Goal: Information Seeking & Learning: Learn about a topic

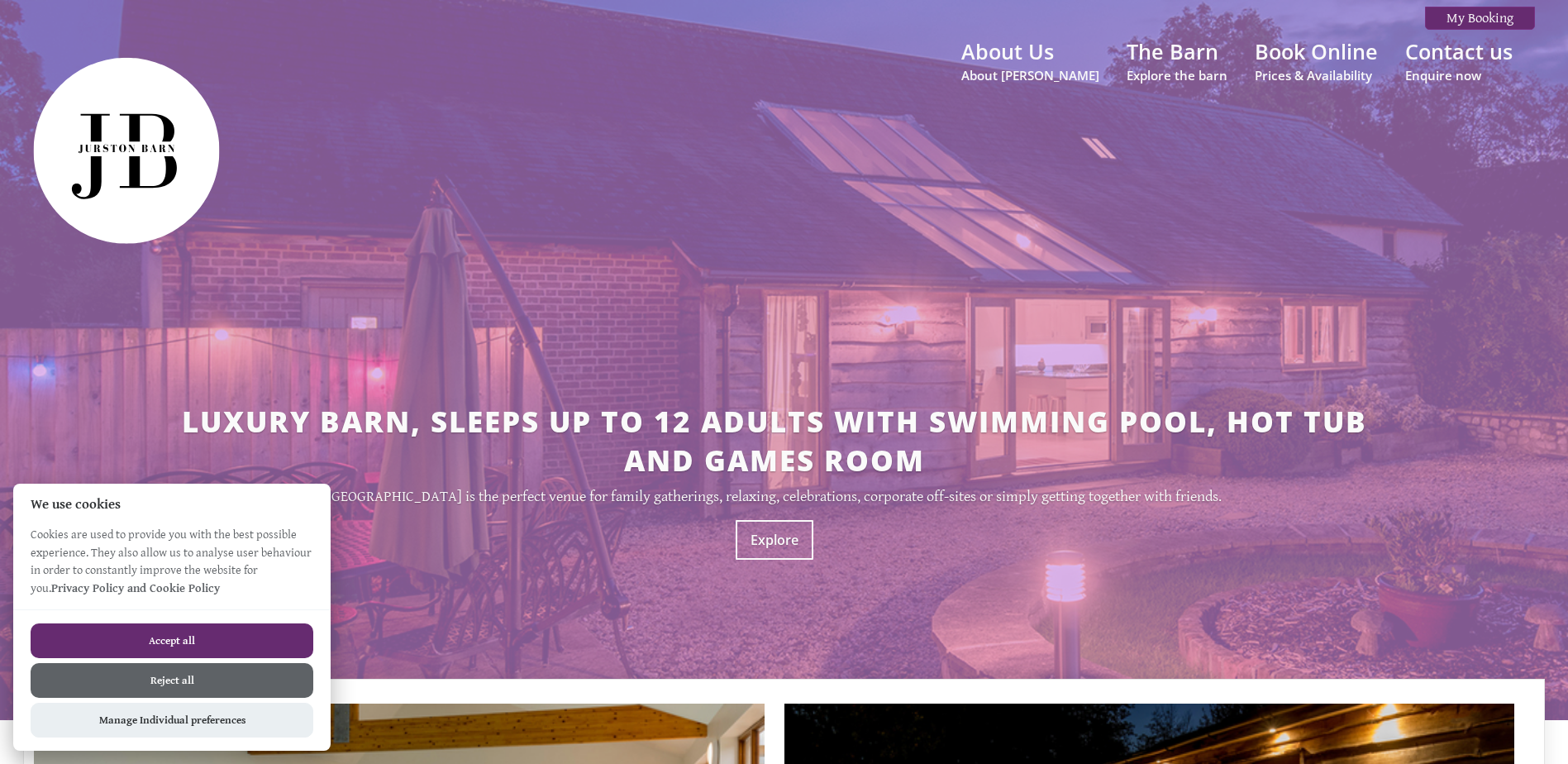
drag, startPoint x: 874, startPoint y: 373, endPoint x: 926, endPoint y: 42, distance: 335.1
click at [1007, 68] on small "About [PERSON_NAME]" at bounding box center [1030, 75] width 138 height 16
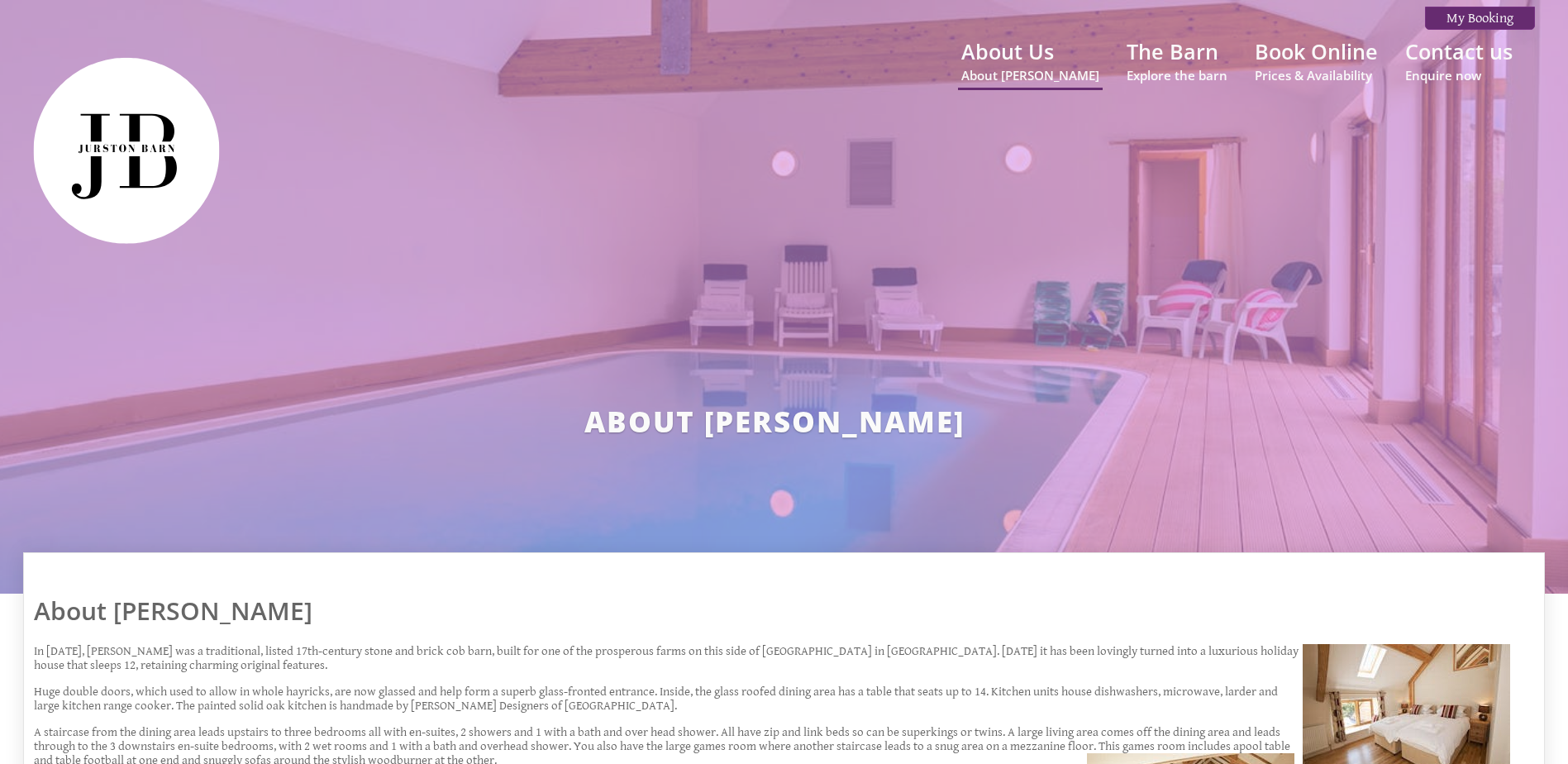
drag, startPoint x: 1007, startPoint y: 682, endPoint x: 1046, endPoint y: 278, distance: 405.9
click at [1183, 81] on small "Explore the barn" at bounding box center [1177, 75] width 101 height 16
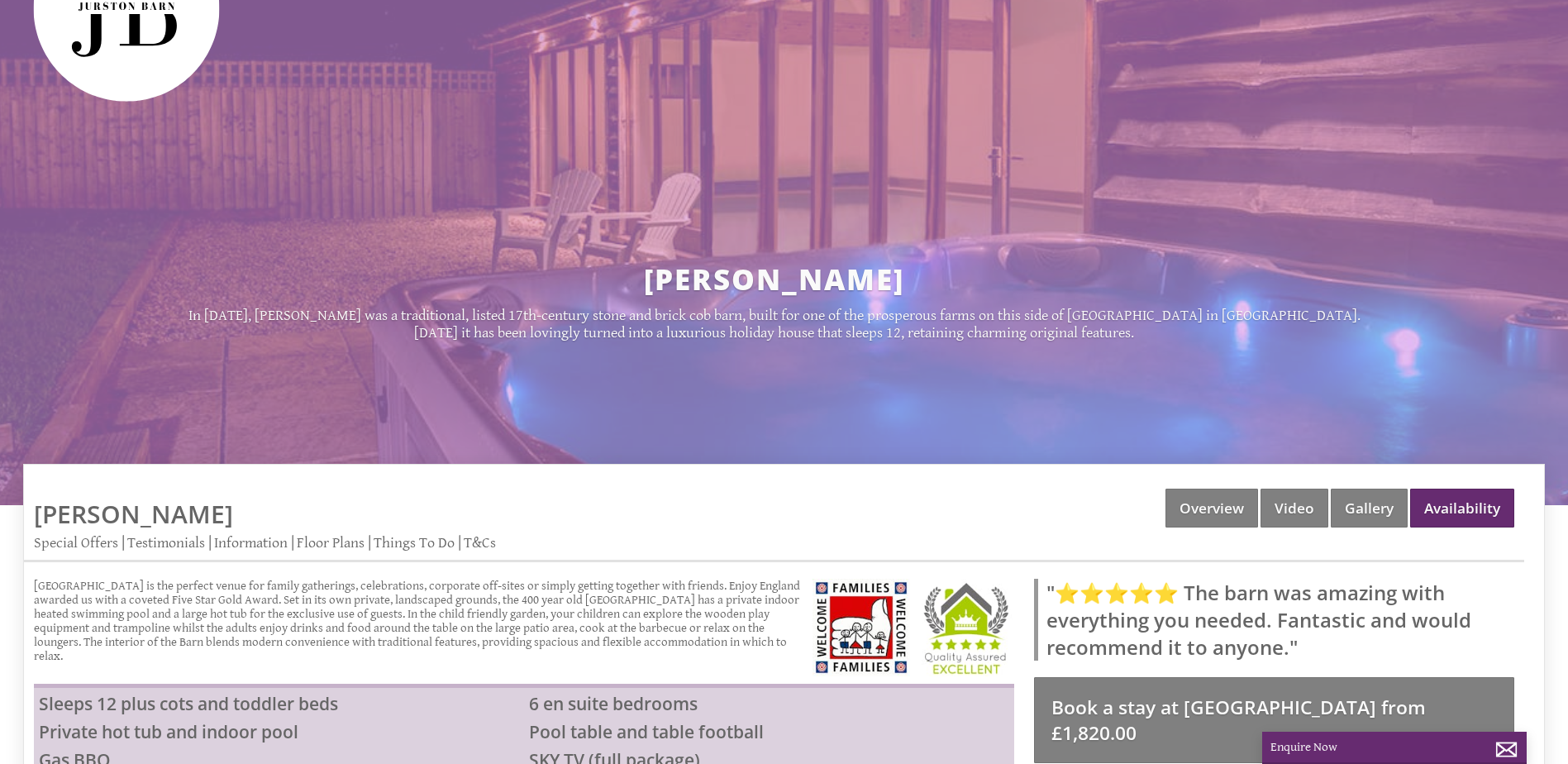
scroll to position [331, 0]
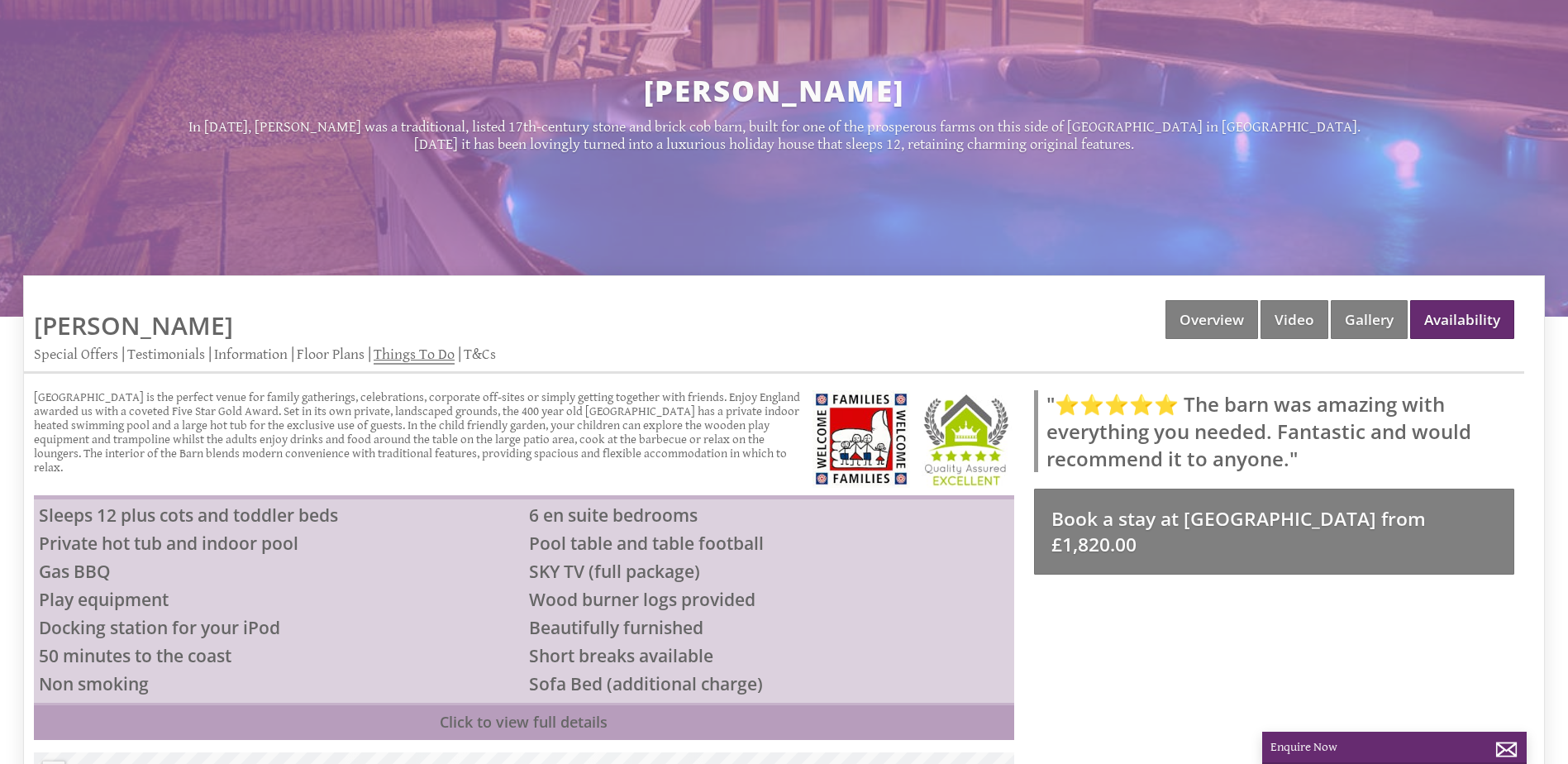
click at [436, 347] on link "Things To Do" at bounding box center [414, 354] width 81 height 19
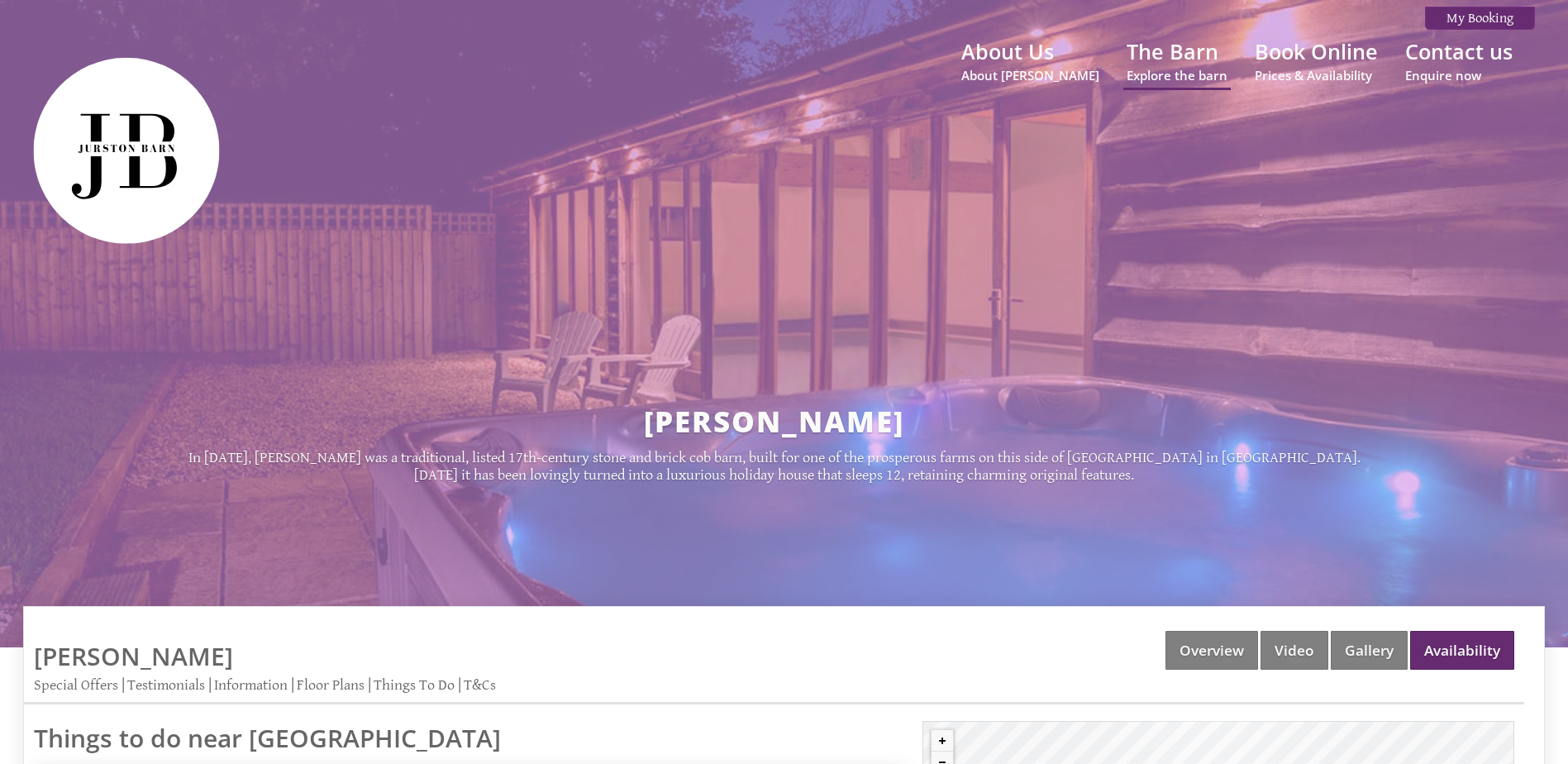
drag, startPoint x: 1065, startPoint y: 675, endPoint x: 1086, endPoint y: 153, distance: 522.4
